Goal: Find specific page/section: Find specific page/section

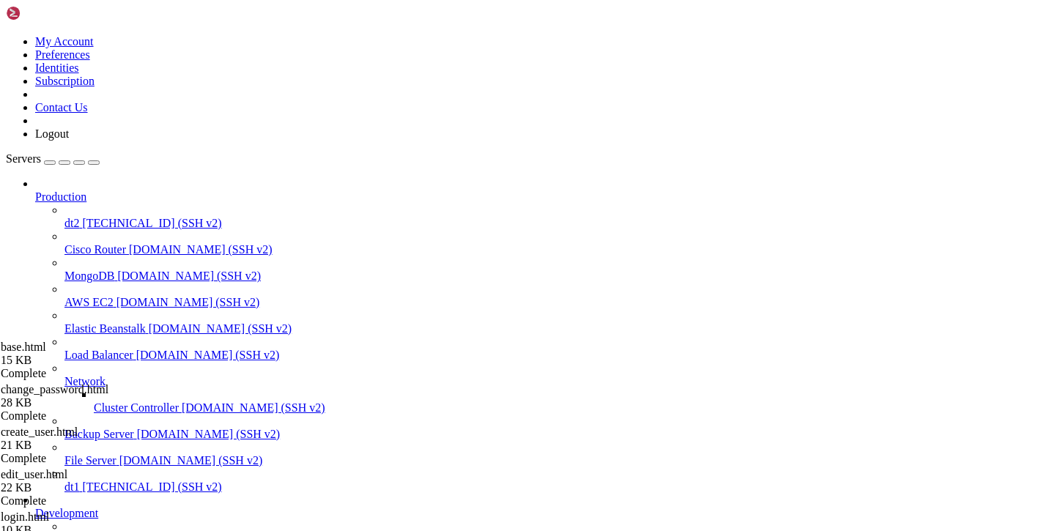
scroll to position [576, 0]
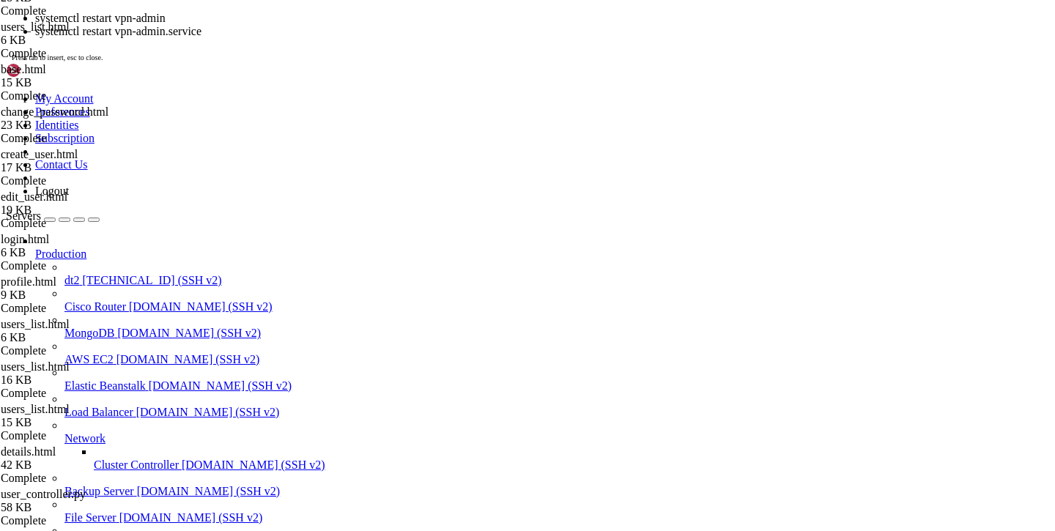
scroll to position [12, 0]
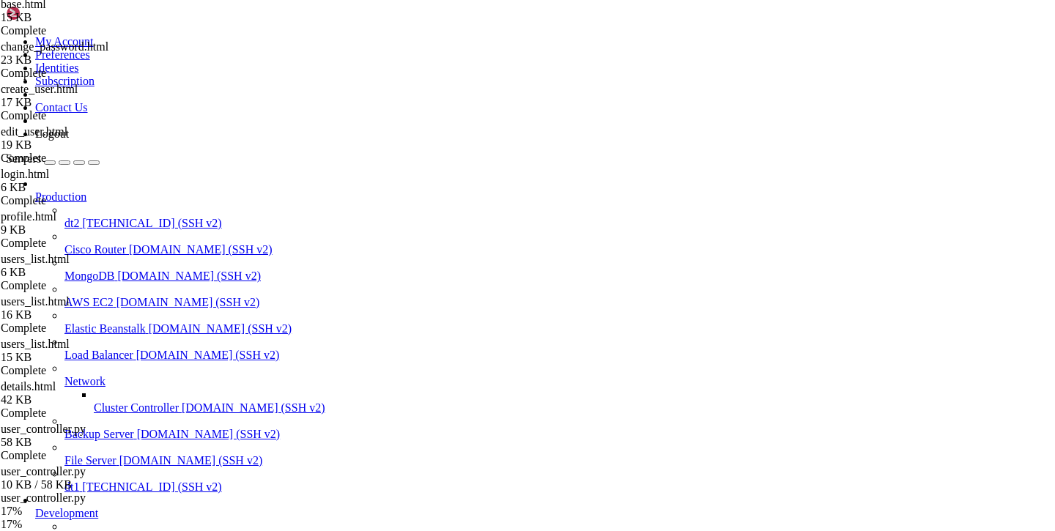
scroll to position [703, 0]
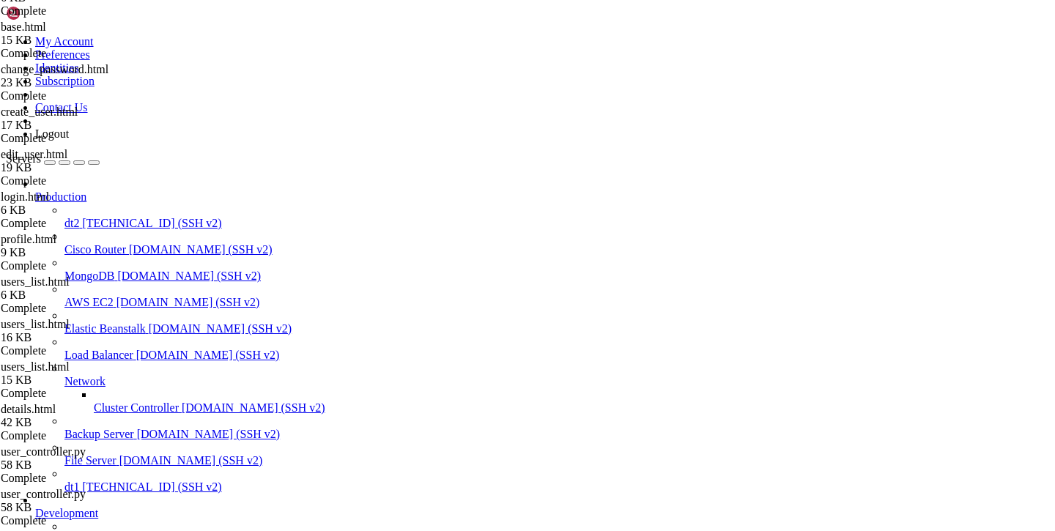
scroll to position [0, 0]
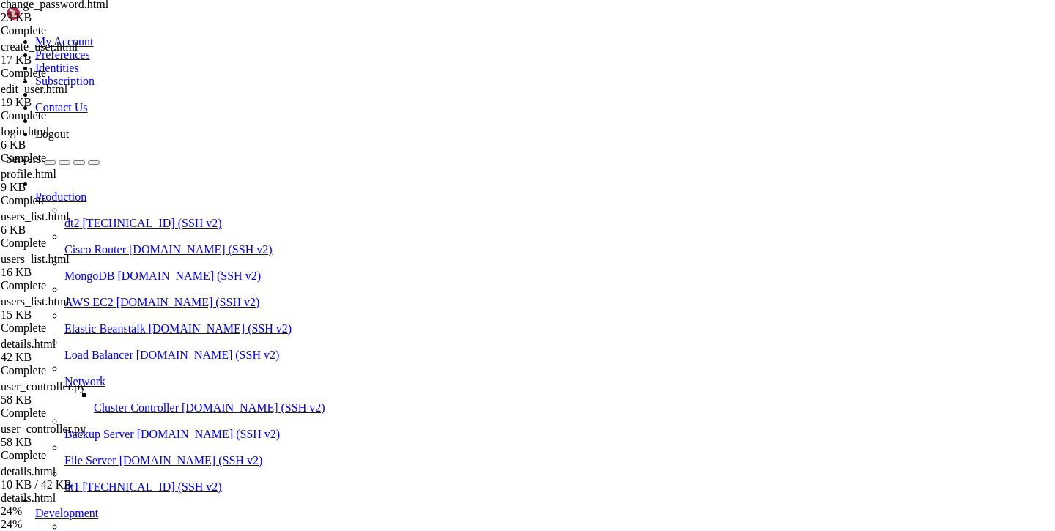
scroll to position [746, 0]
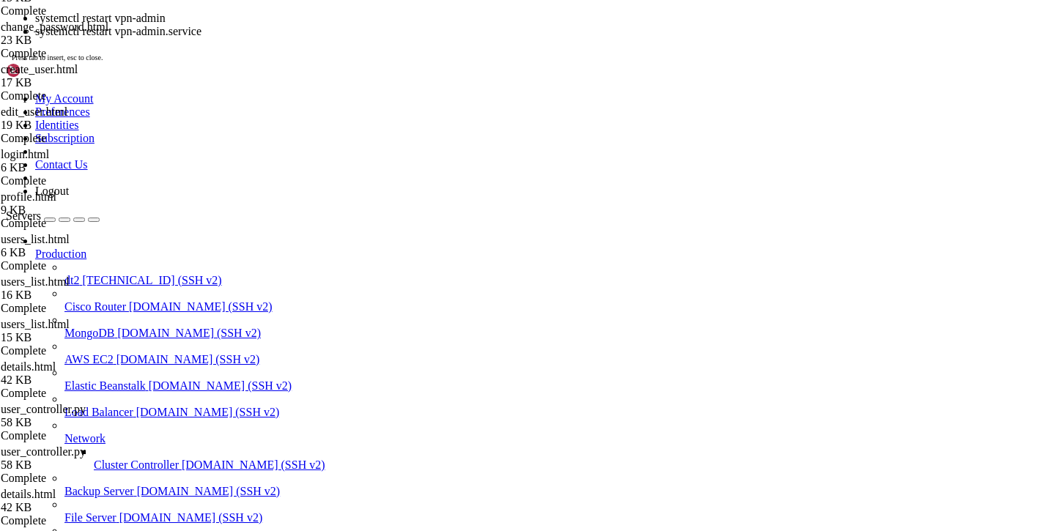
scroll to position [24, 0]
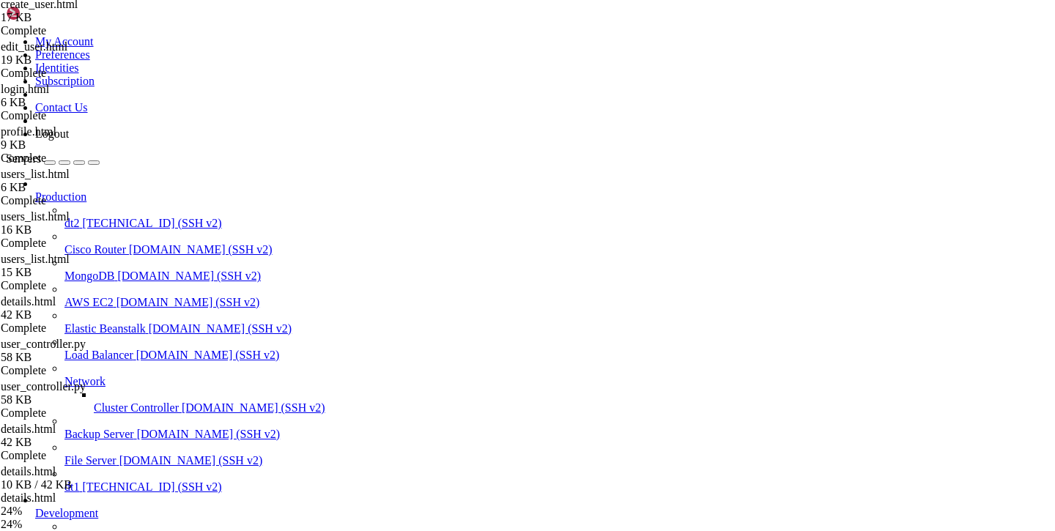
scroll to position [788, 0]
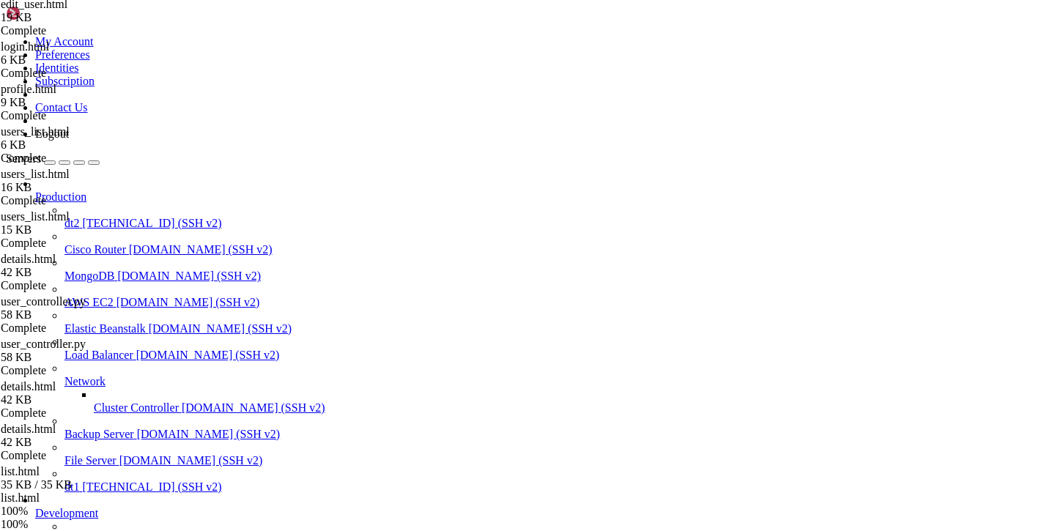
scroll to position [831, 0]
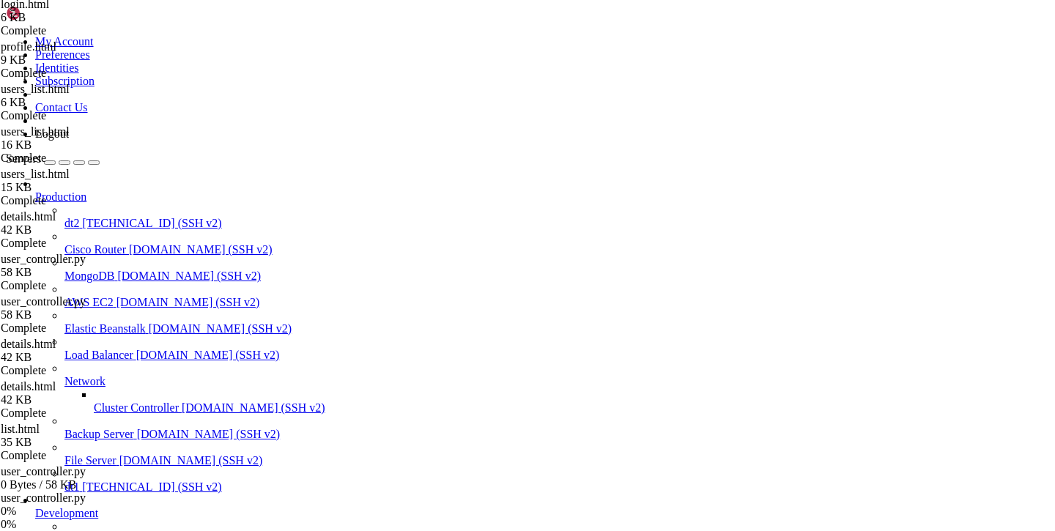
scroll to position [873, 0]
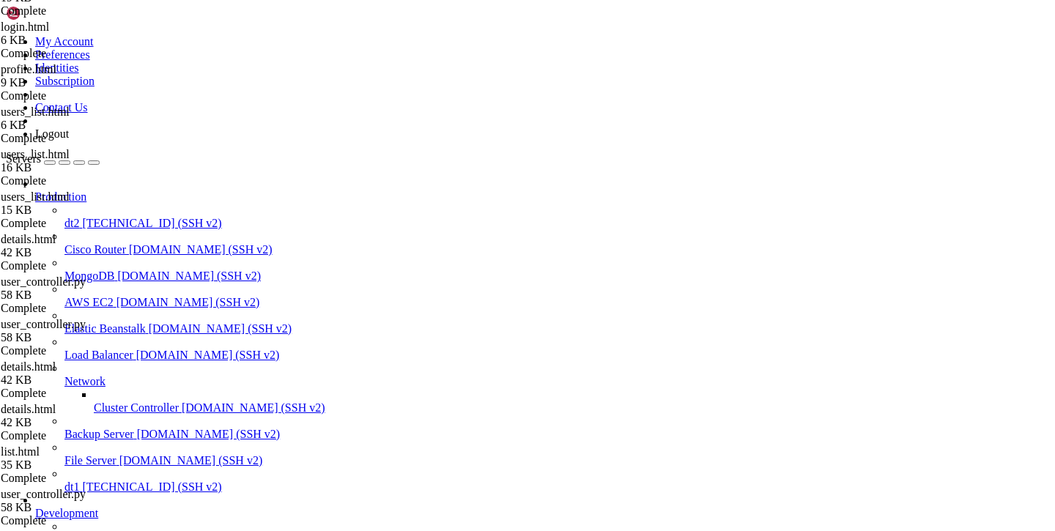
type input "/var/service/vpn-no-yk/templates/users"
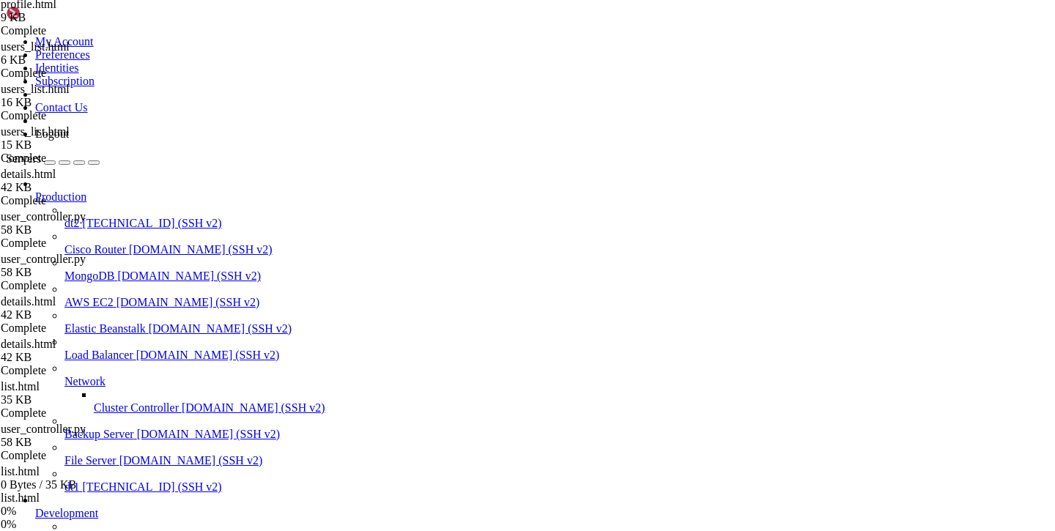
scroll to position [916, 0]
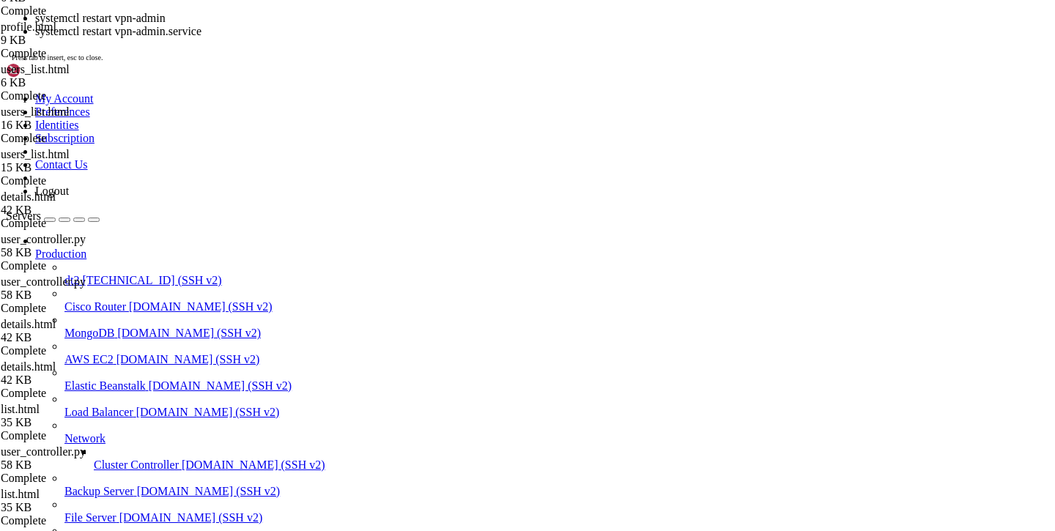
scroll to position [48, 0]
